Goal: Transaction & Acquisition: Purchase product/service

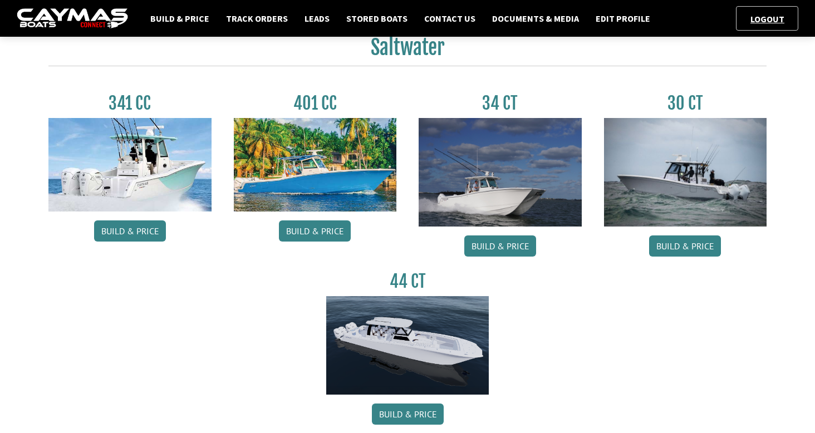
scroll to position [543, 0]
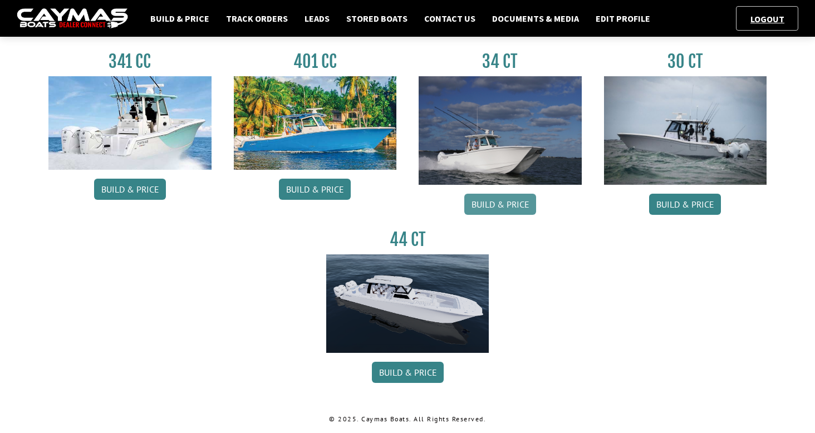
click at [503, 206] on link "Build & Price" at bounding box center [500, 204] width 72 height 21
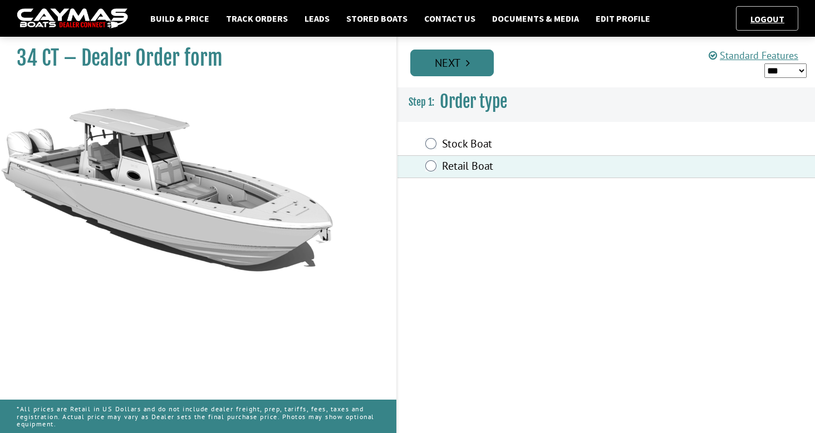
click at [476, 61] on link "Next" at bounding box center [452, 63] width 84 height 27
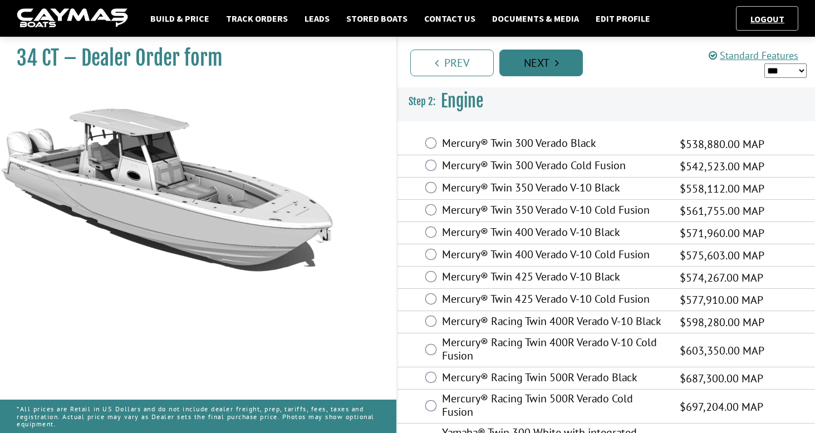
click at [551, 63] on link "Next" at bounding box center [541, 63] width 84 height 27
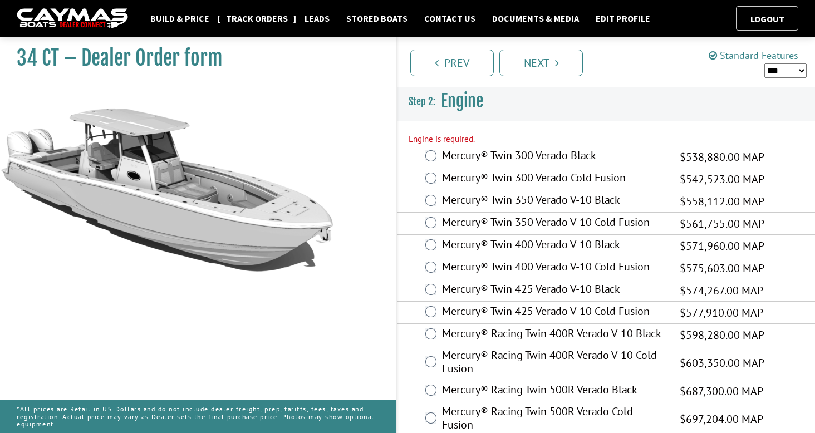
click at [269, 19] on link "Track Orders" at bounding box center [256, 18] width 73 height 14
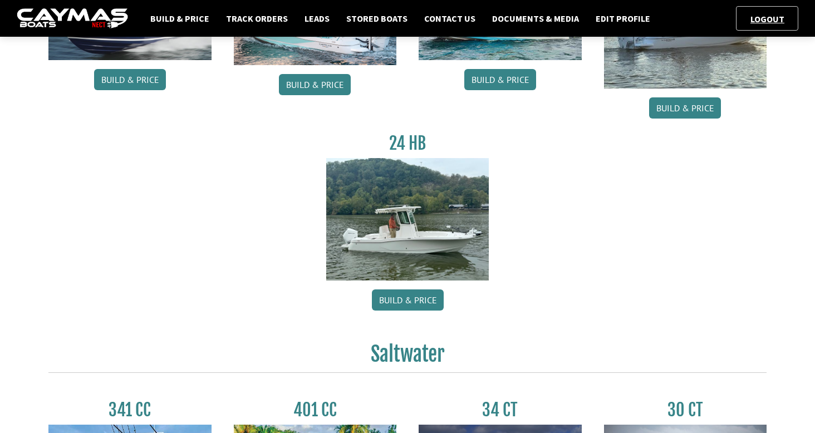
scroll to position [389, 0]
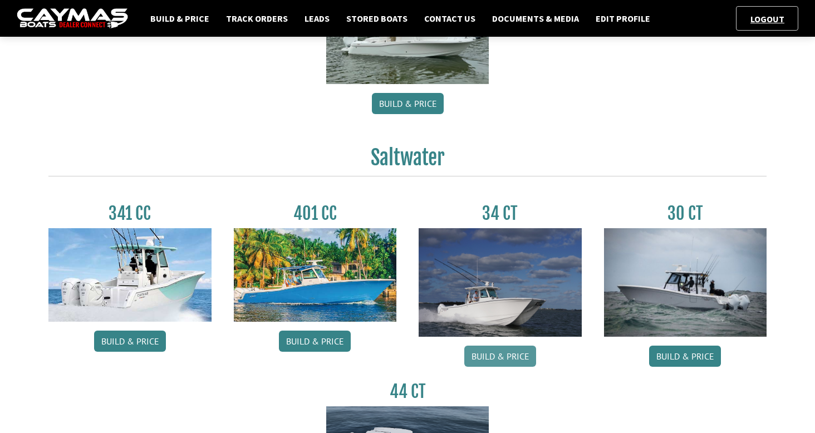
click at [497, 355] on link "Build & Price" at bounding box center [500, 356] width 72 height 21
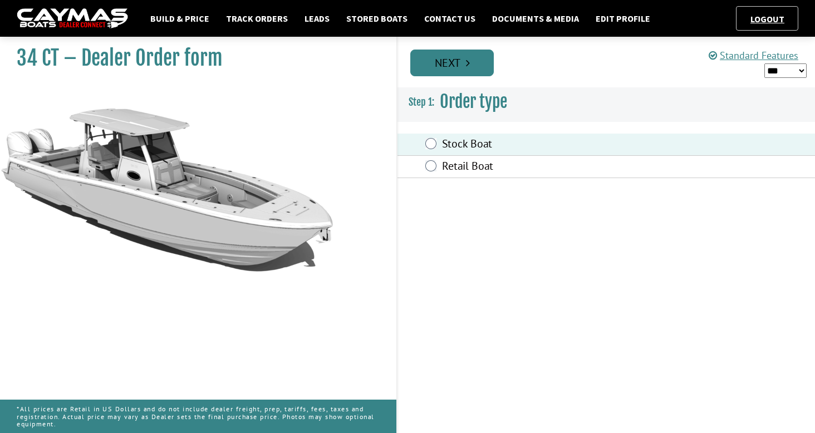
click at [464, 71] on link "Next" at bounding box center [452, 63] width 84 height 27
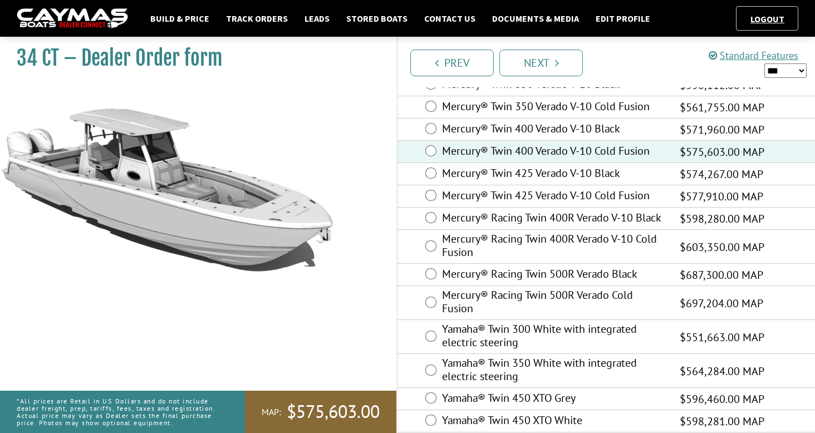
scroll to position [113, 0]
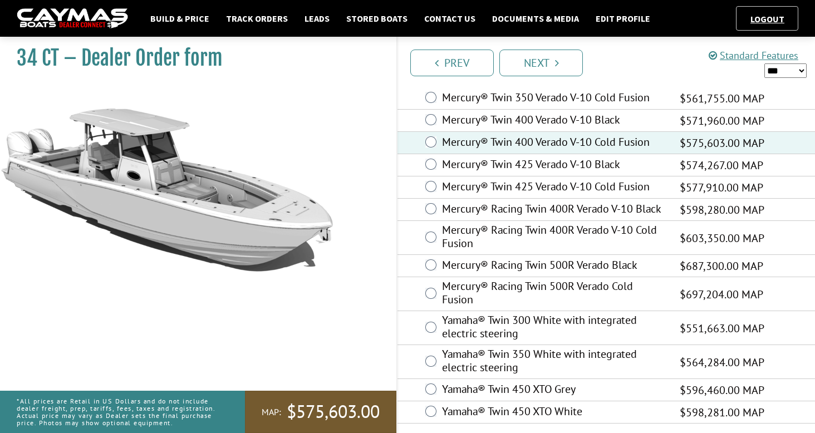
click at [341, 406] on span "$575,603.00" at bounding box center [333, 411] width 93 height 23
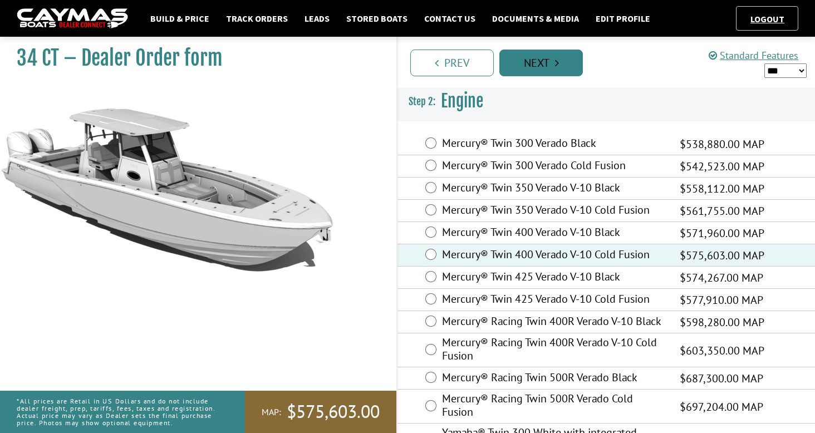
click at [547, 73] on link "Next" at bounding box center [541, 63] width 84 height 27
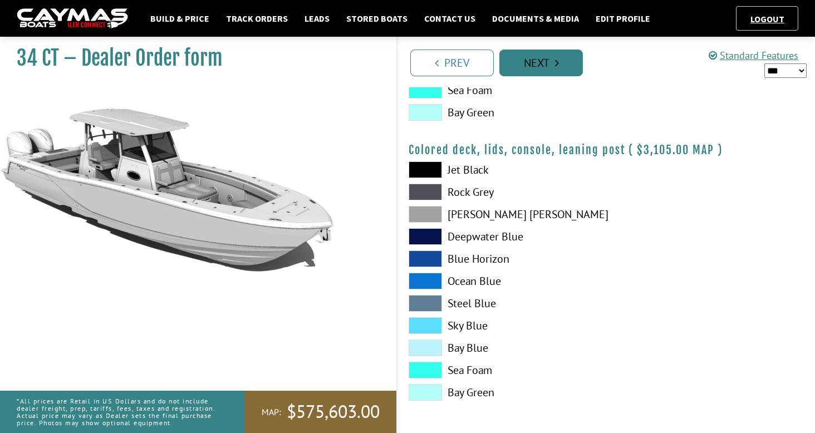
click at [556, 66] on icon "Pagination" at bounding box center [557, 62] width 4 height 11
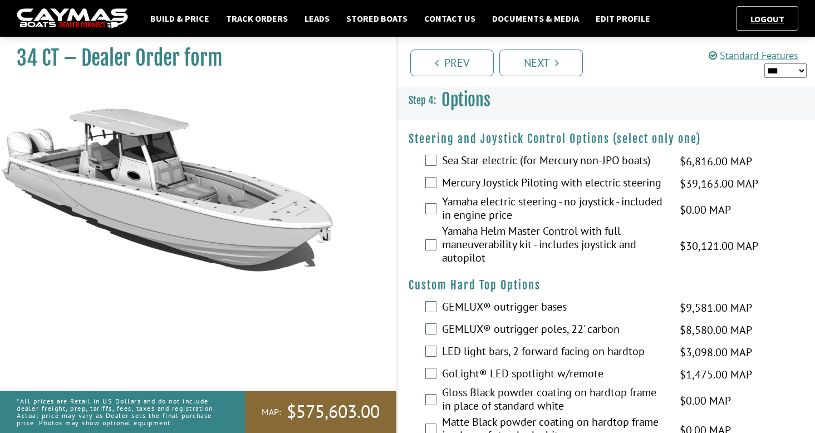
click at [436, 183] on div "Mercury Joystick Piloting with electric steering $39,163.00 MAP $39,163.00 MSRP…" at bounding box center [607, 184] width 418 height 22
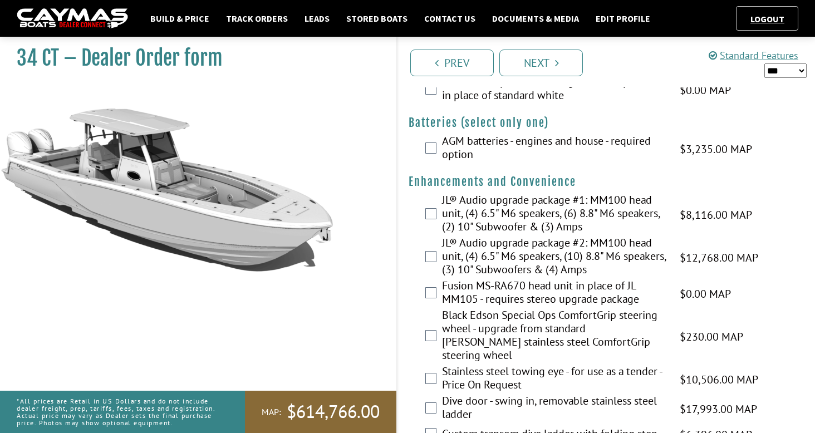
scroll to position [343, 0]
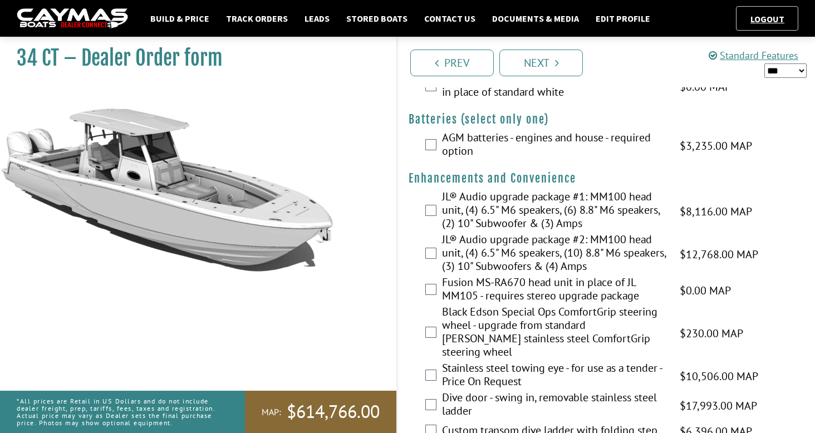
click at [436, 209] on div "JL® Audio upgrade package #1: MM100 head unit, (4) 6.5" M6 speakers, (6) 8.8" M…" at bounding box center [607, 211] width 418 height 43
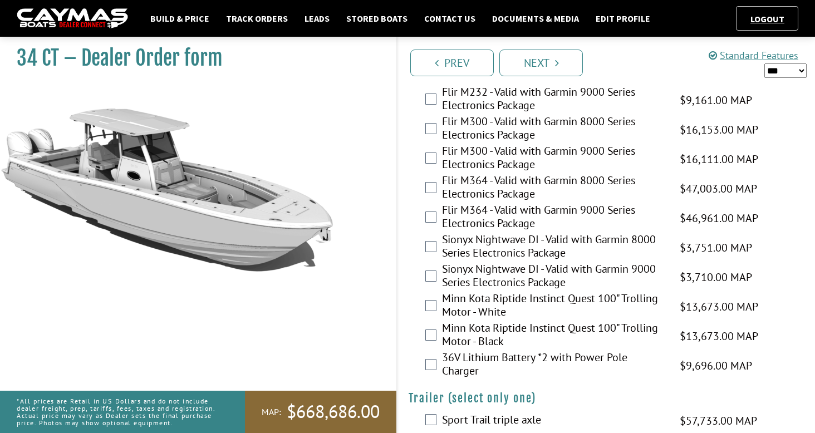
scroll to position [2366, 0]
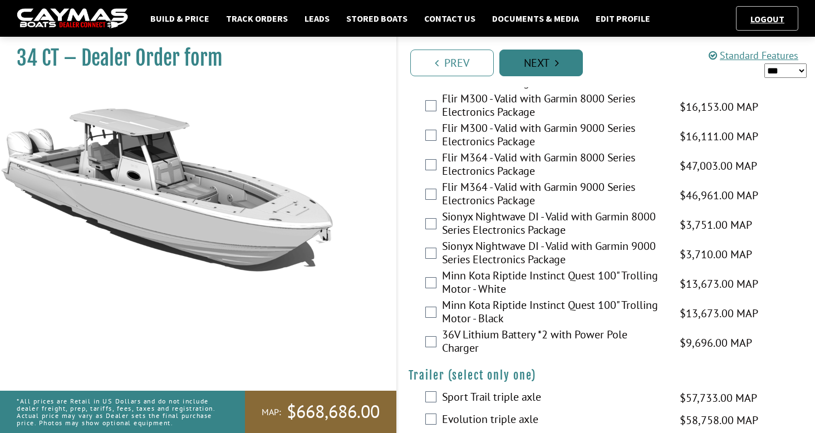
click at [563, 59] on link "Next" at bounding box center [541, 63] width 84 height 27
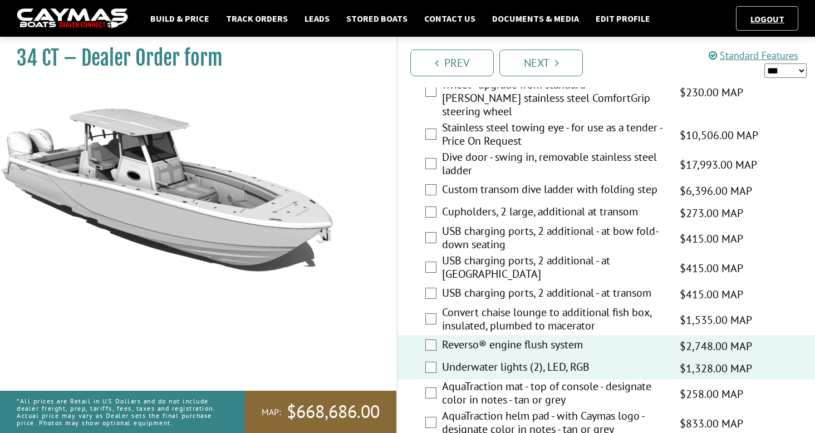
scroll to position [364, 0]
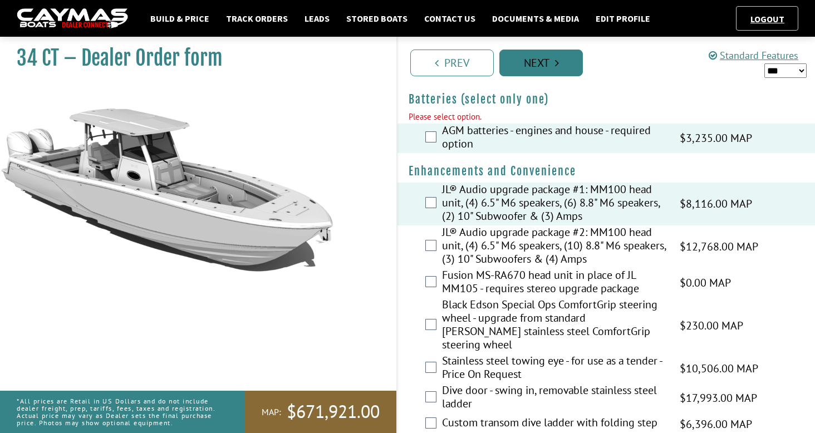
click at [549, 56] on link "Next" at bounding box center [541, 63] width 84 height 27
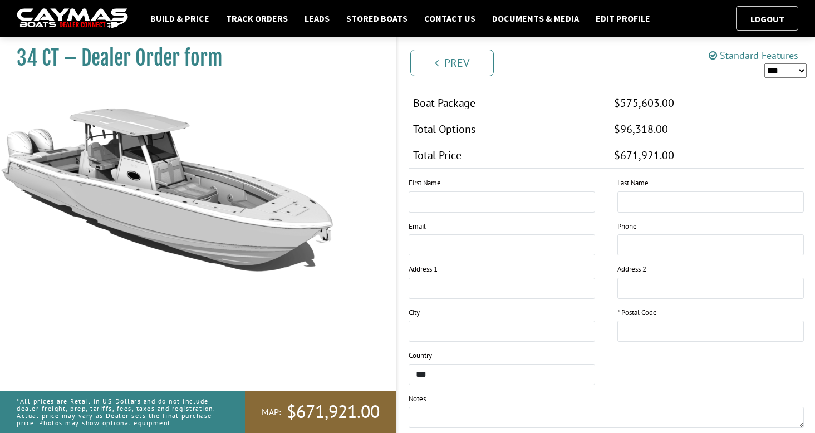
scroll to position [658, 0]
